Goal: Task Accomplishment & Management: Manage account settings

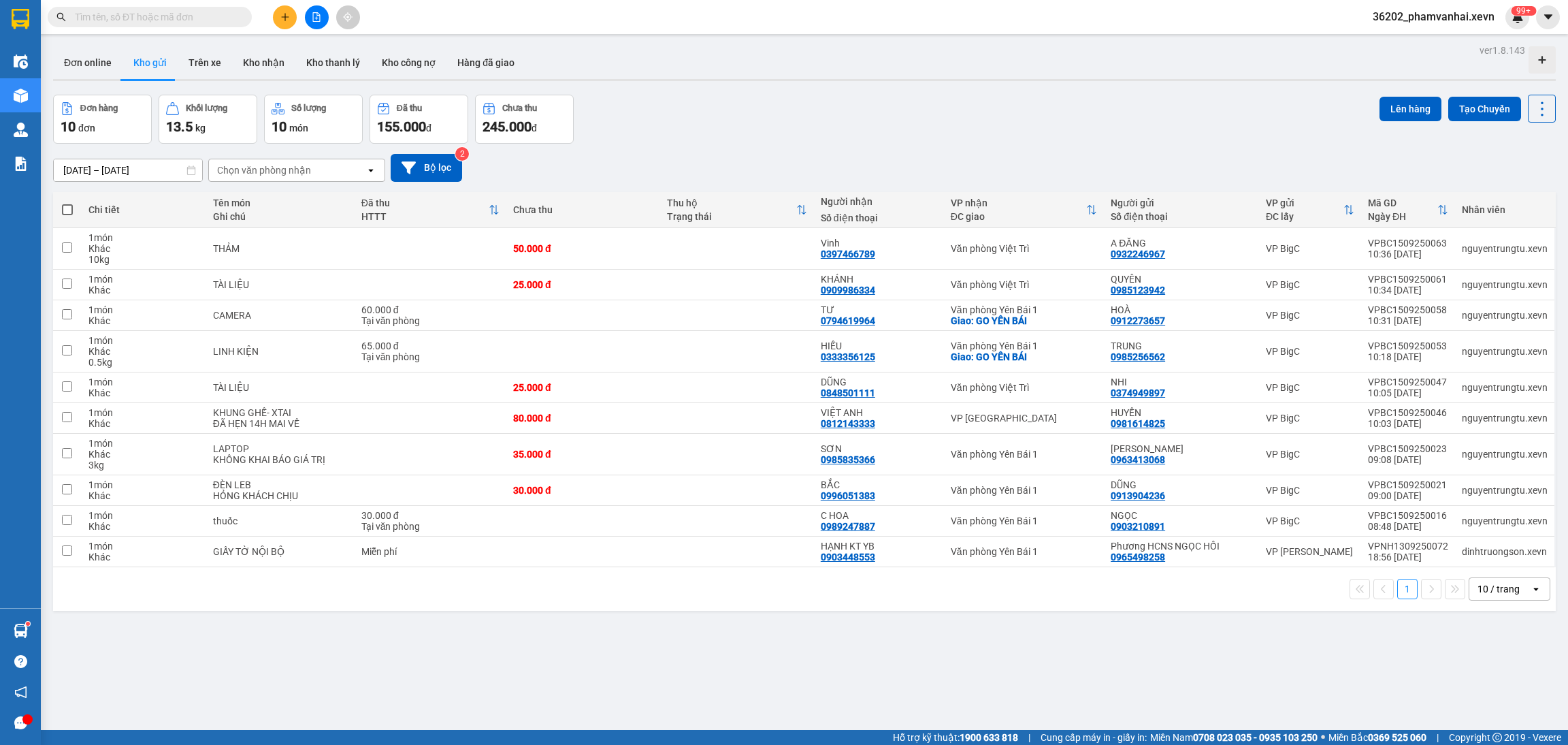
click at [149, 2] on div "Kết quả tìm kiếm ( 0 ) Bộ lọc No Data 36202_phamvanhai.xevn 99+" at bounding box center [784, 17] width 1568 height 34
click at [136, 8] on span at bounding box center [149, 17] width 204 height 21
click at [140, 16] on input "text" at bounding box center [155, 17] width 161 height 15
paste input "VPTB0609250037"
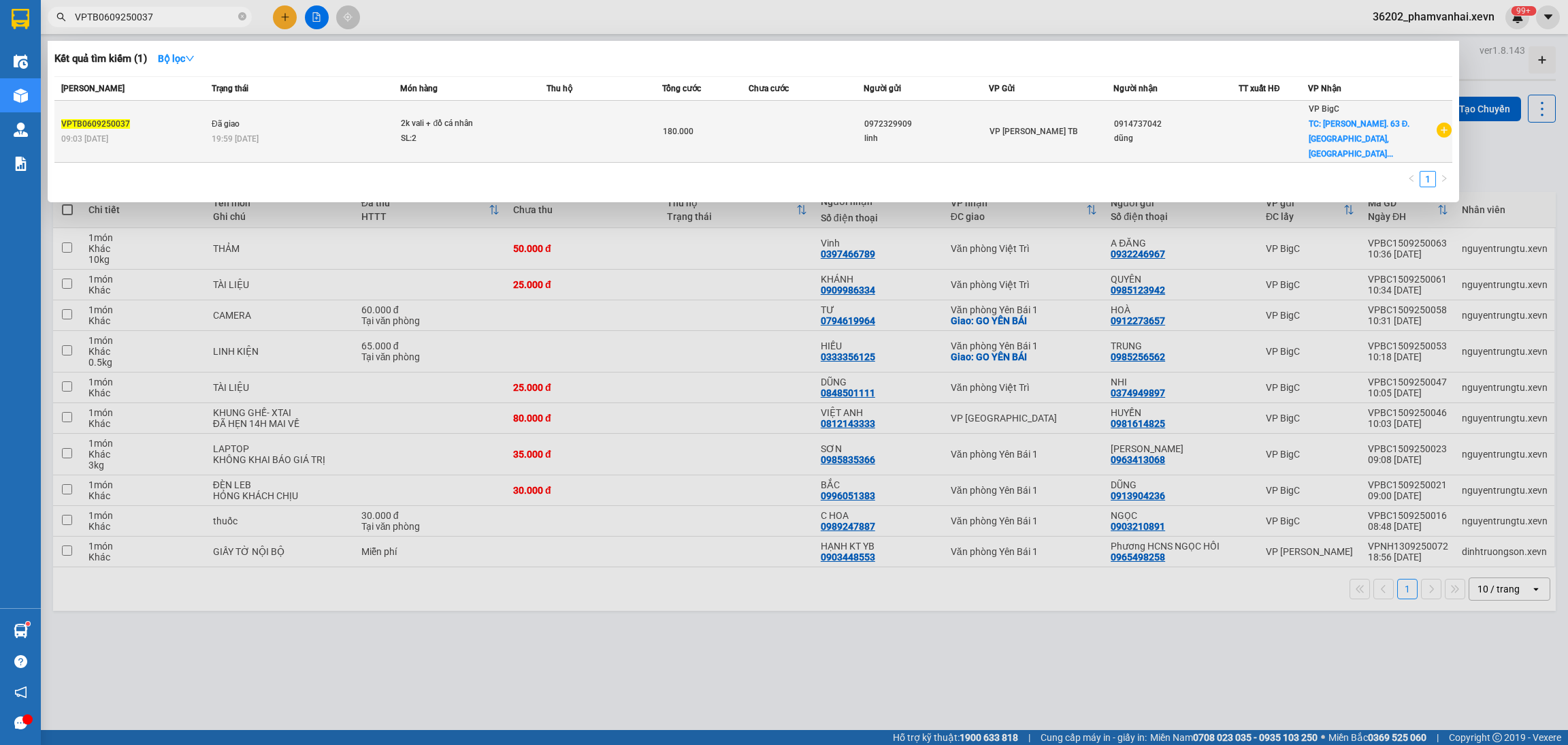
click at [778, 145] on td at bounding box center [806, 131] width 115 height 62
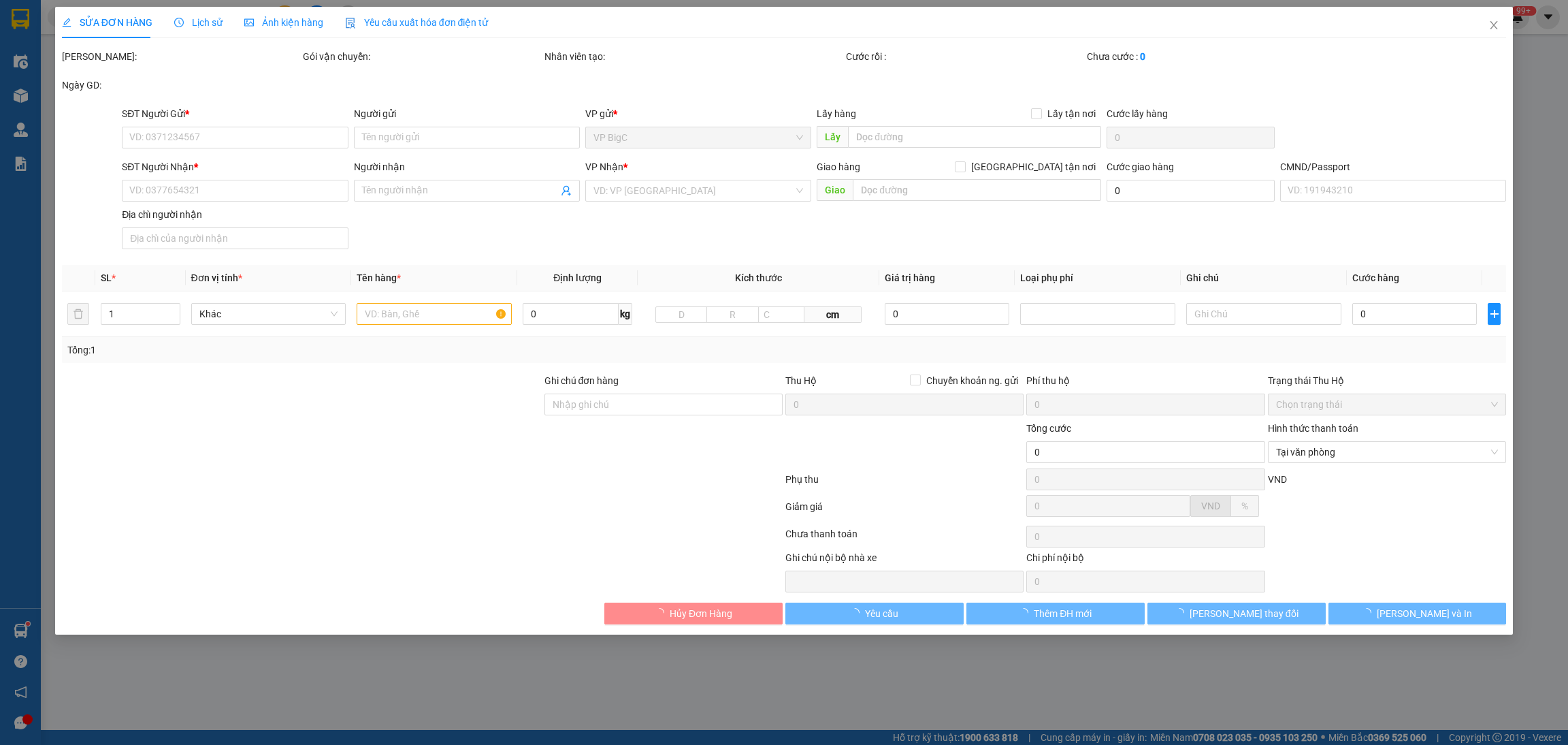
click at [195, 27] on span "Lịch sử" at bounding box center [198, 22] width 48 height 11
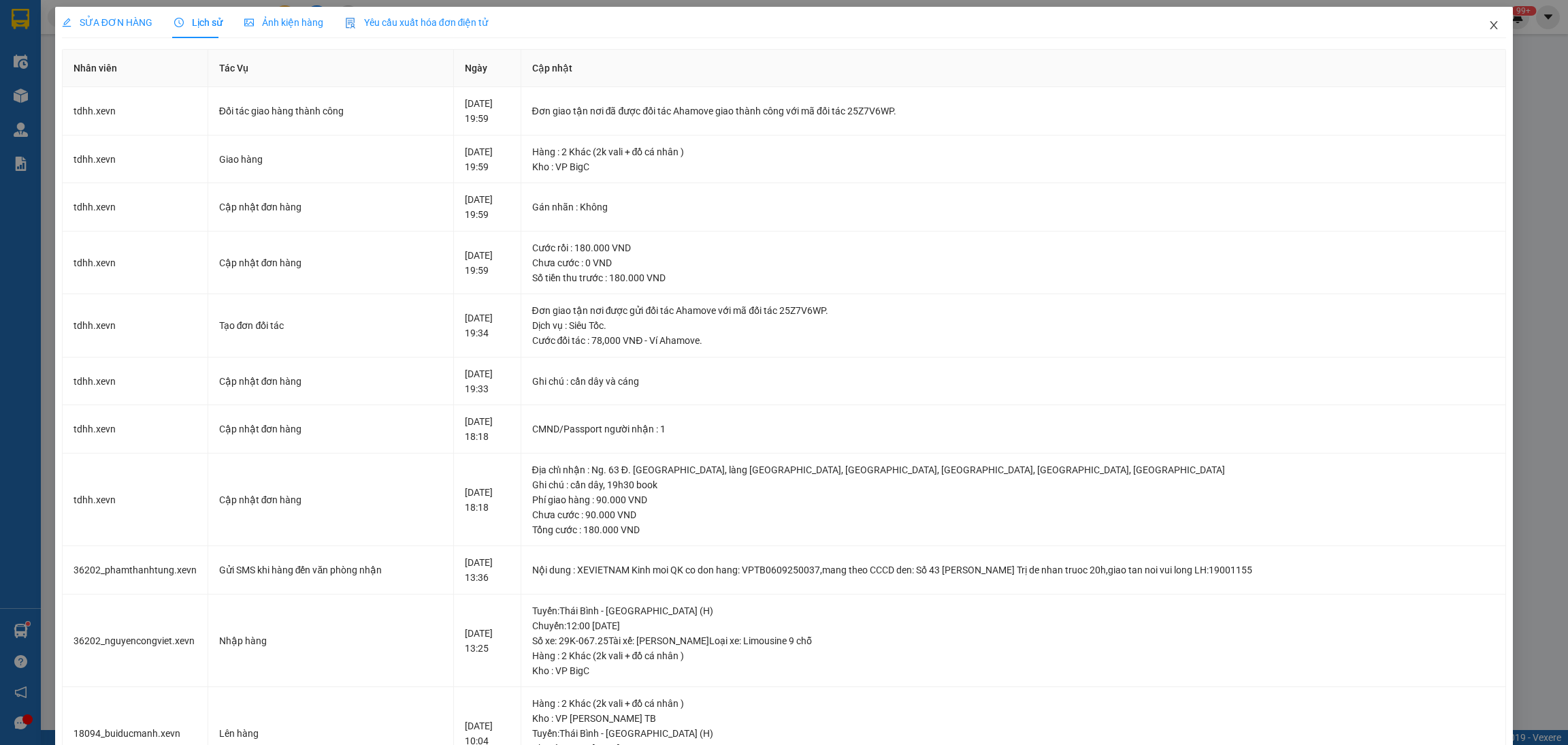
click at [1488, 20] on icon "close" at bounding box center [1493, 25] width 11 height 11
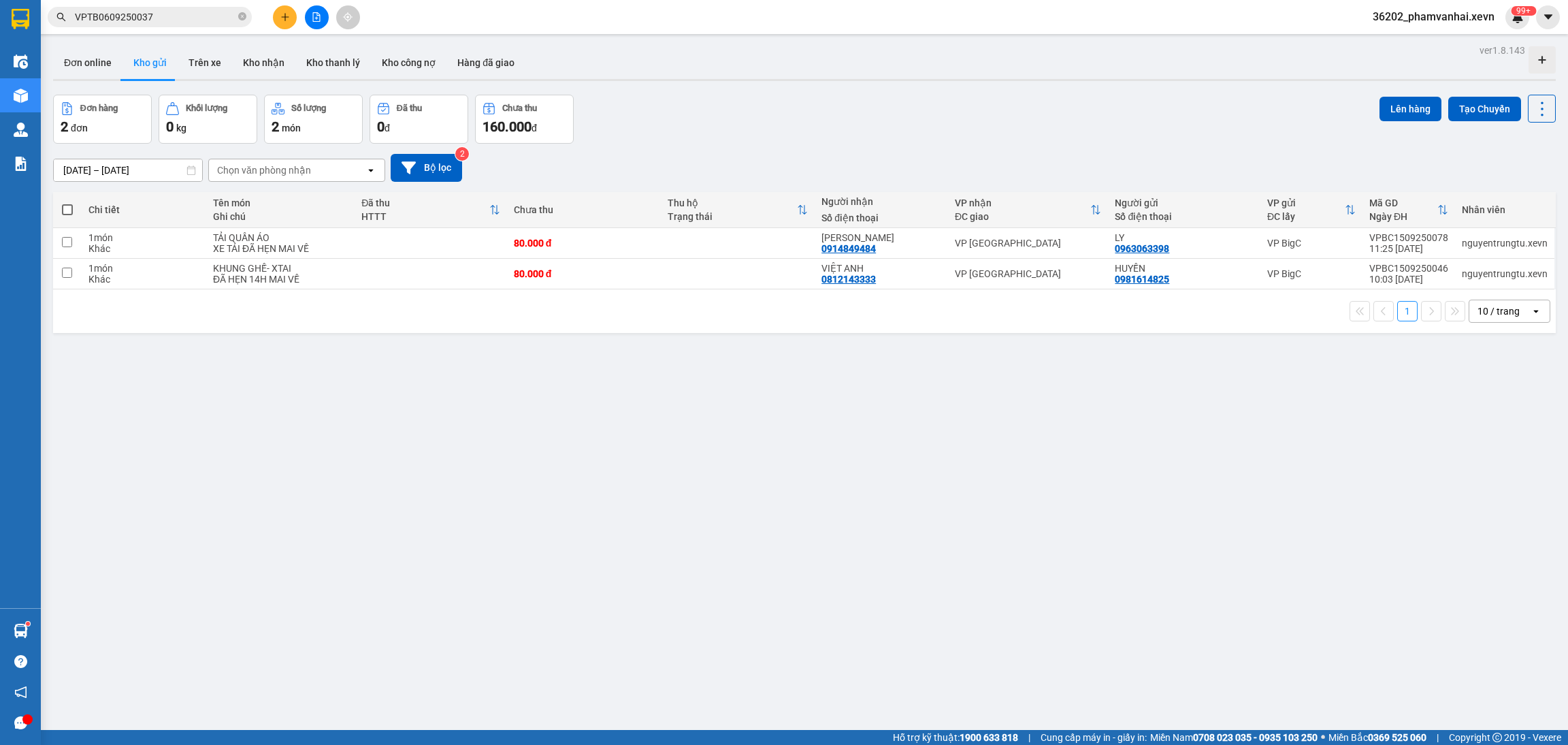
click at [187, 18] on input "VPTB0609250037" at bounding box center [155, 17] width 161 height 15
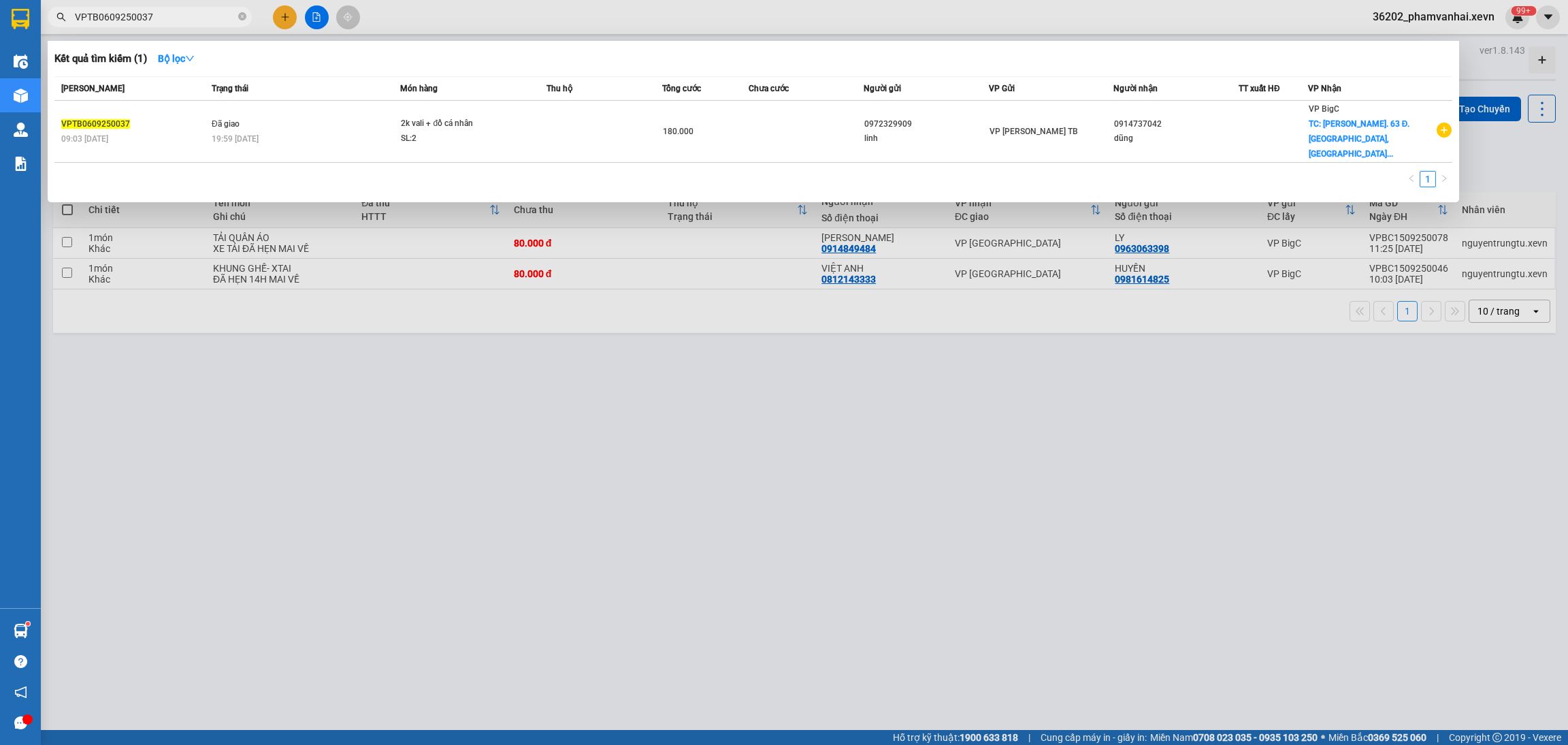
click at [187, 18] on input "VPTB0609250037" at bounding box center [155, 17] width 161 height 15
paste input "TDN0609250038"
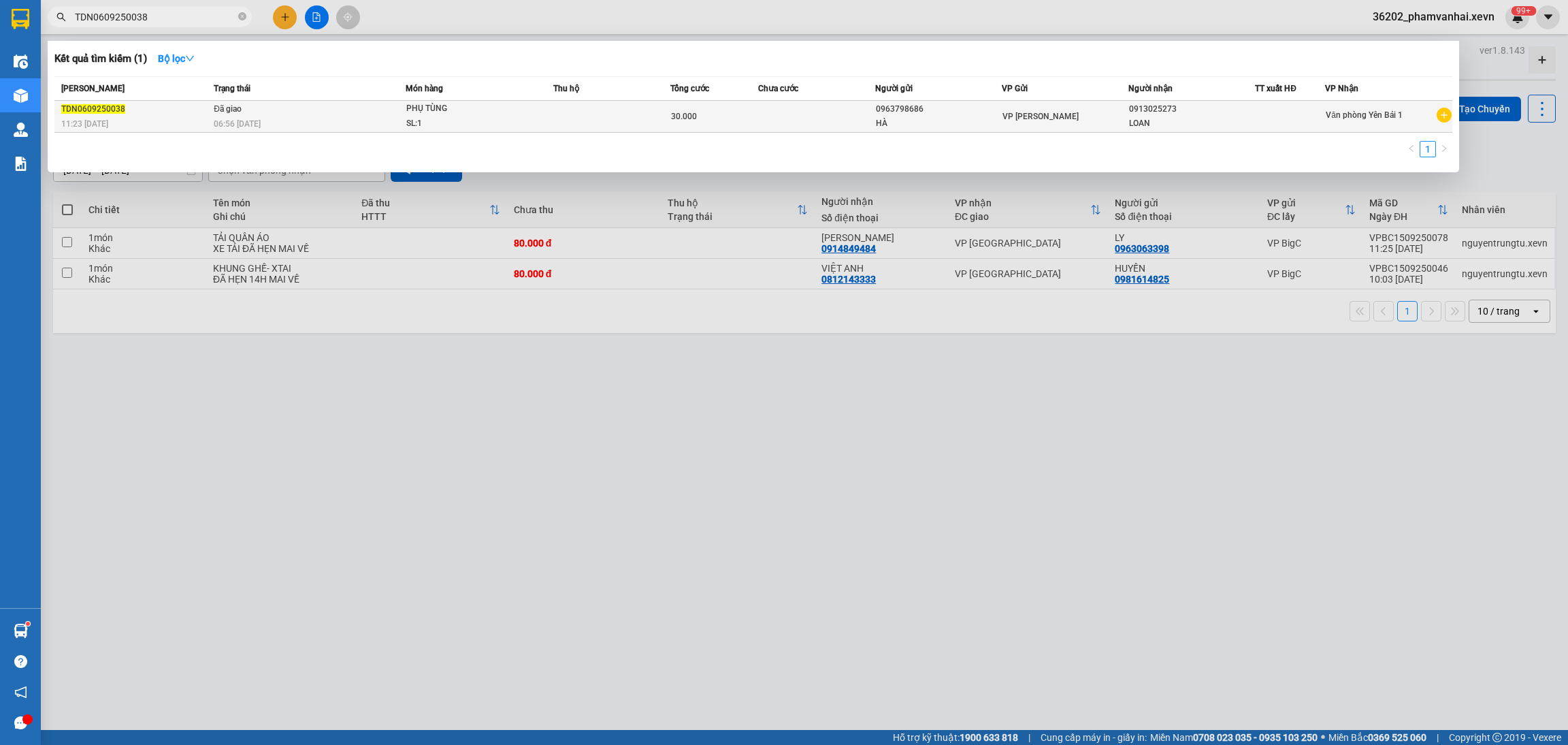
type input "TDN0609250038"
click at [524, 123] on span "PHỤ TÙNG SL: 1" at bounding box center [479, 116] width 147 height 29
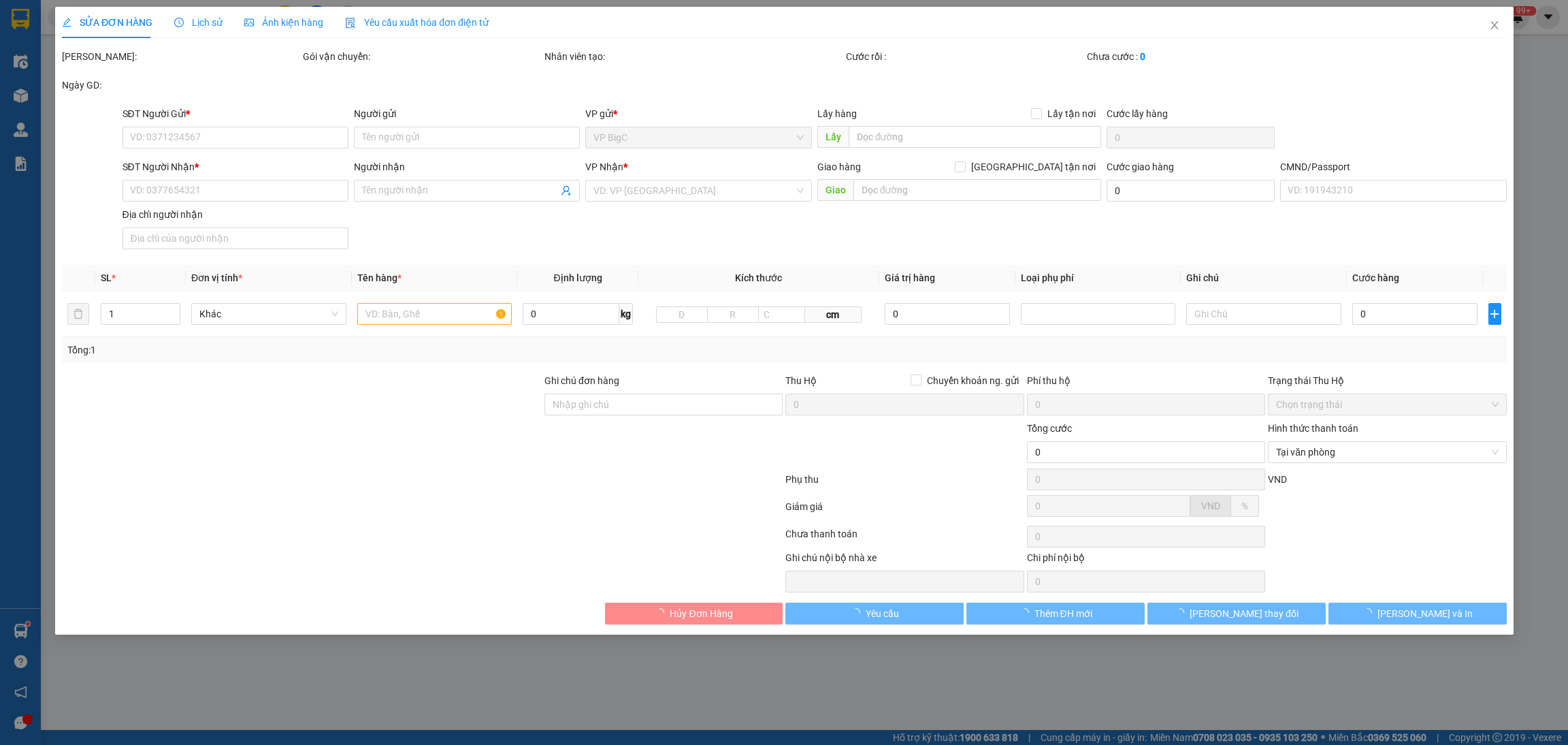
click at [220, 29] on div "SỬA ĐƠN HÀNG Lịch sử Ảnh kiện hàng Yêu cầu xuất hóa đơn điện tử" at bounding box center [275, 22] width 427 height 31
type input "0963798686"
type input "HÀ"
type input "0913025273"
type input "LOAN"
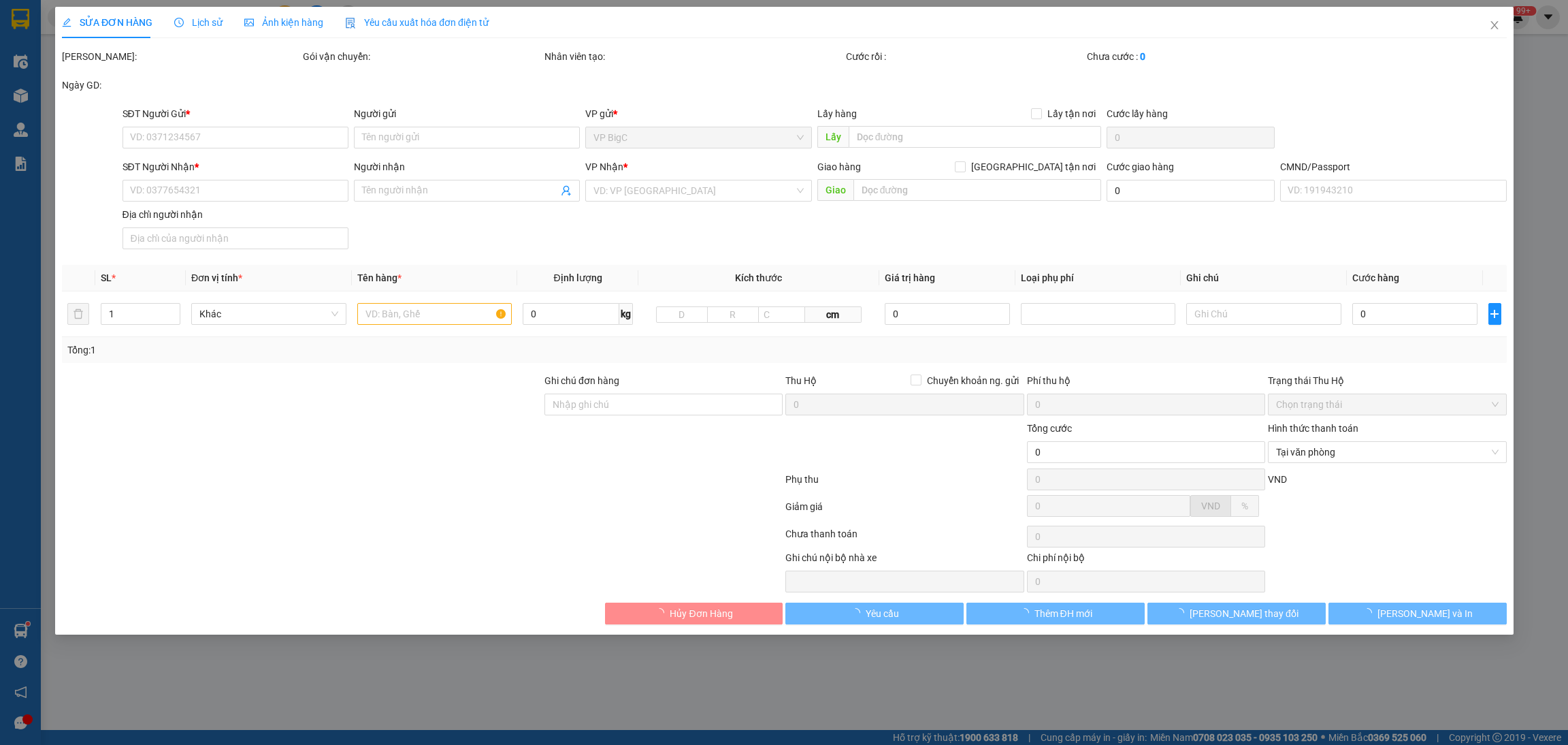
type input "GIAO TẬN NƠI"
type input "123"
type input "30.000"
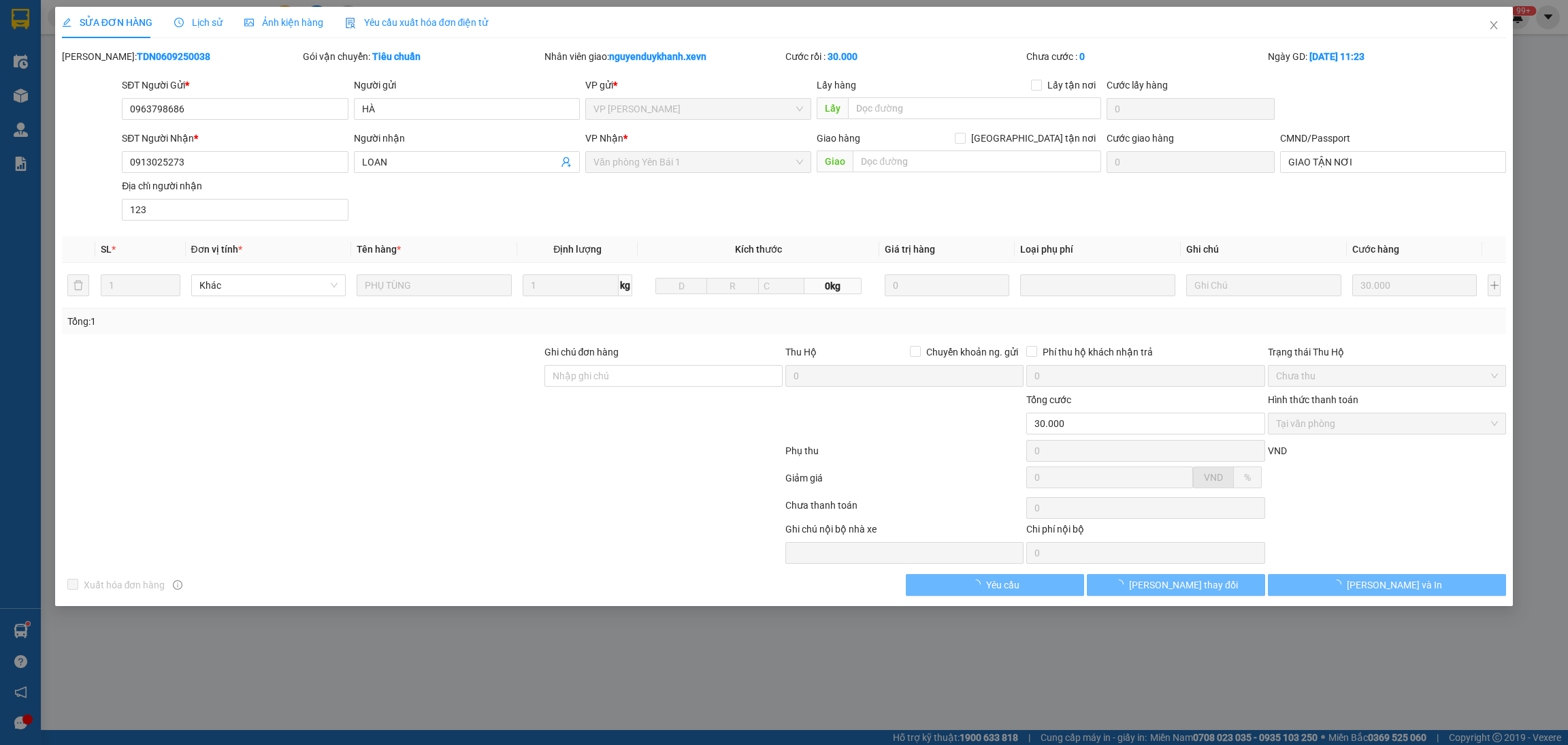
click at [201, 18] on span "Lịch sử" at bounding box center [198, 22] width 48 height 11
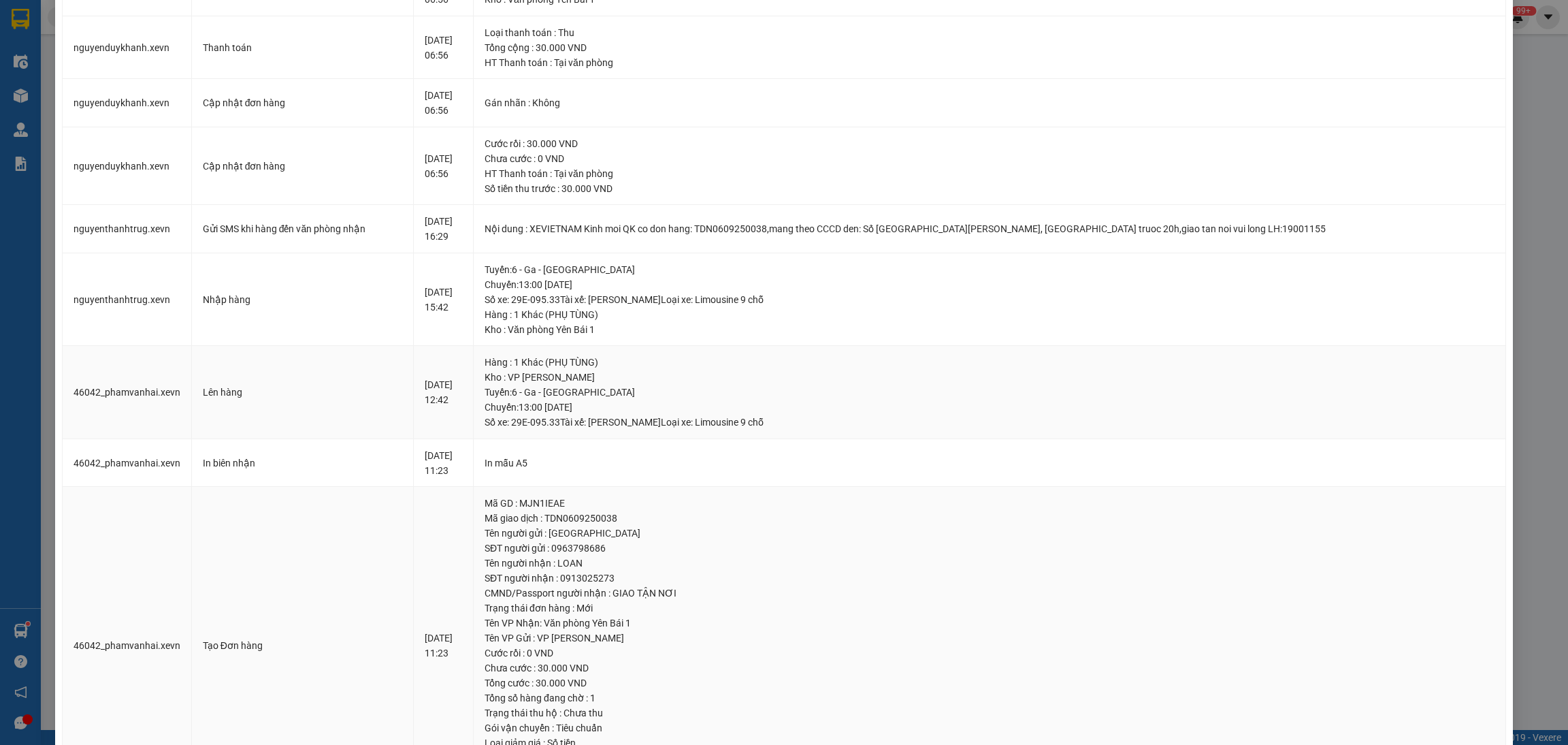
scroll to position [206, 0]
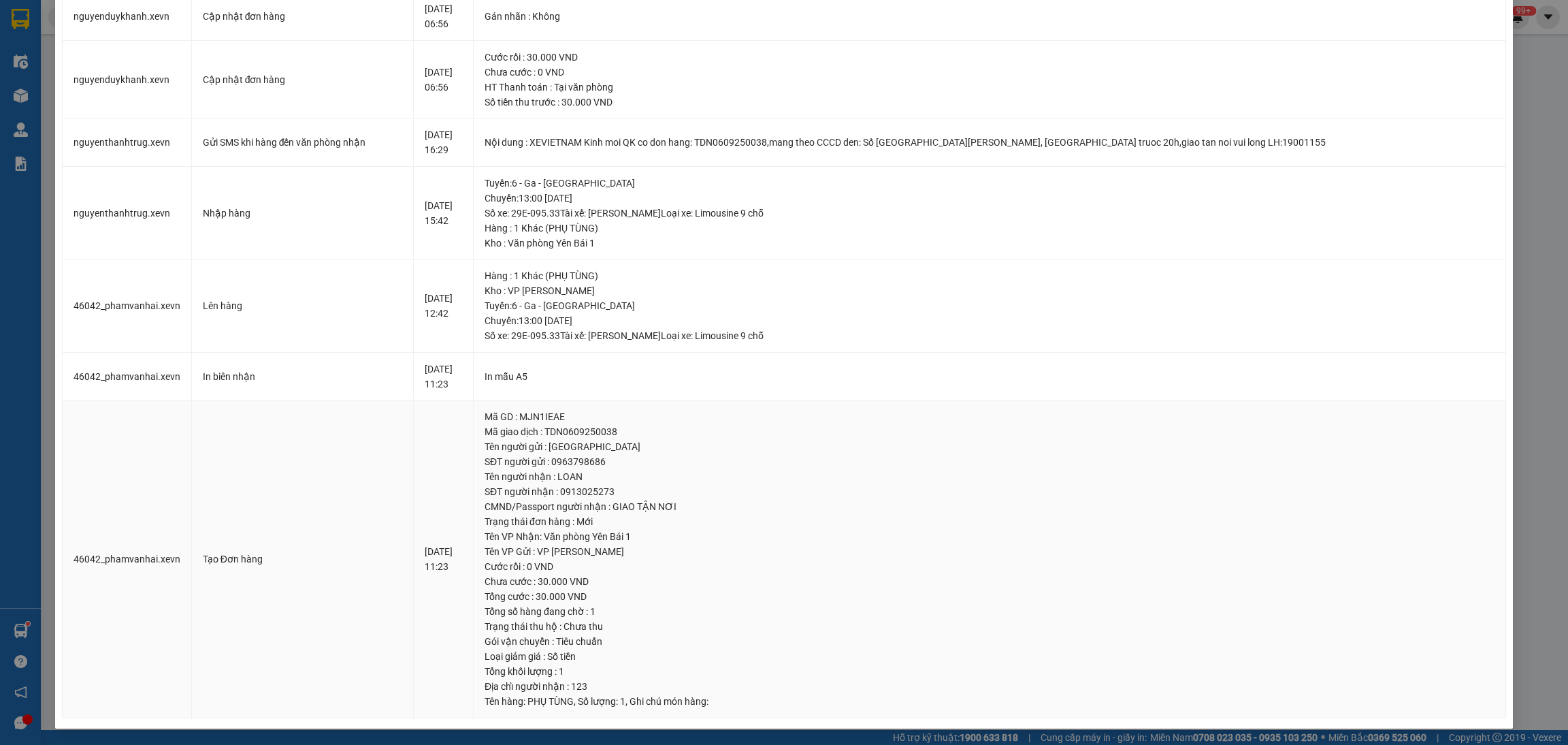
click at [1441, 637] on div "Gói vận chuyển : Tiêu chuẩn" at bounding box center [989, 641] width 1010 height 15
click at [944, 740] on div "SỬA ĐƠN HÀNG Lịch sử Ảnh kiện hàng Yêu cầu xuất hóa đơn điện tử Total Paid Fee …" at bounding box center [784, 372] width 1568 height 745
